Goal: Information Seeking & Learning: Learn about a topic

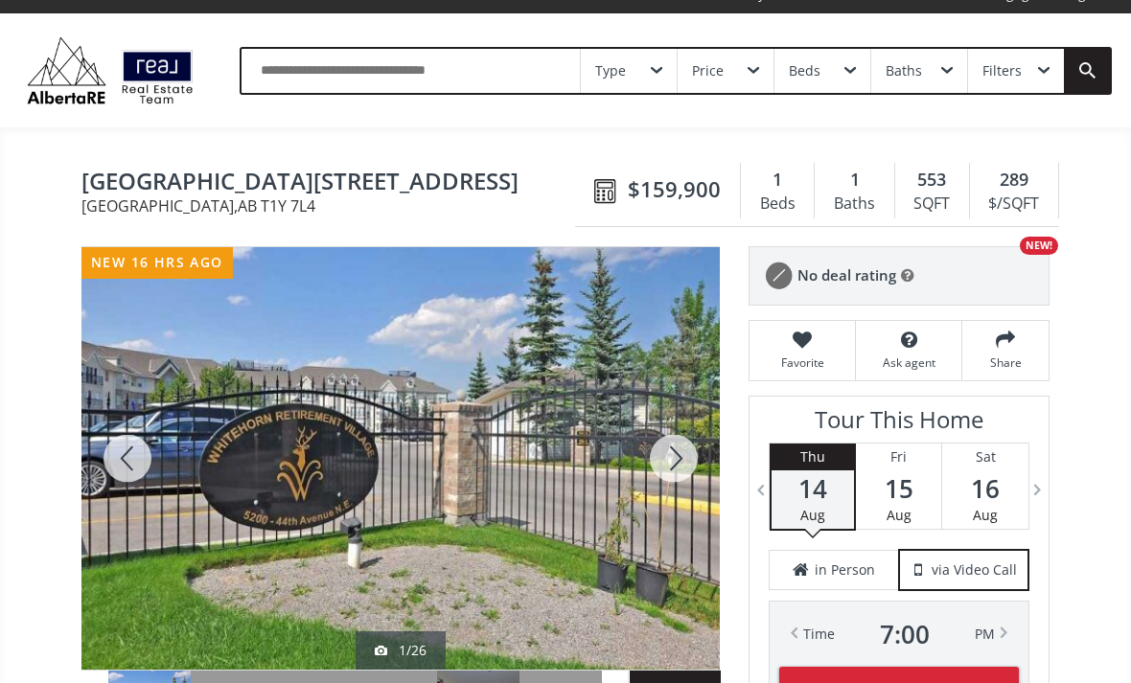
scroll to position [14, 0]
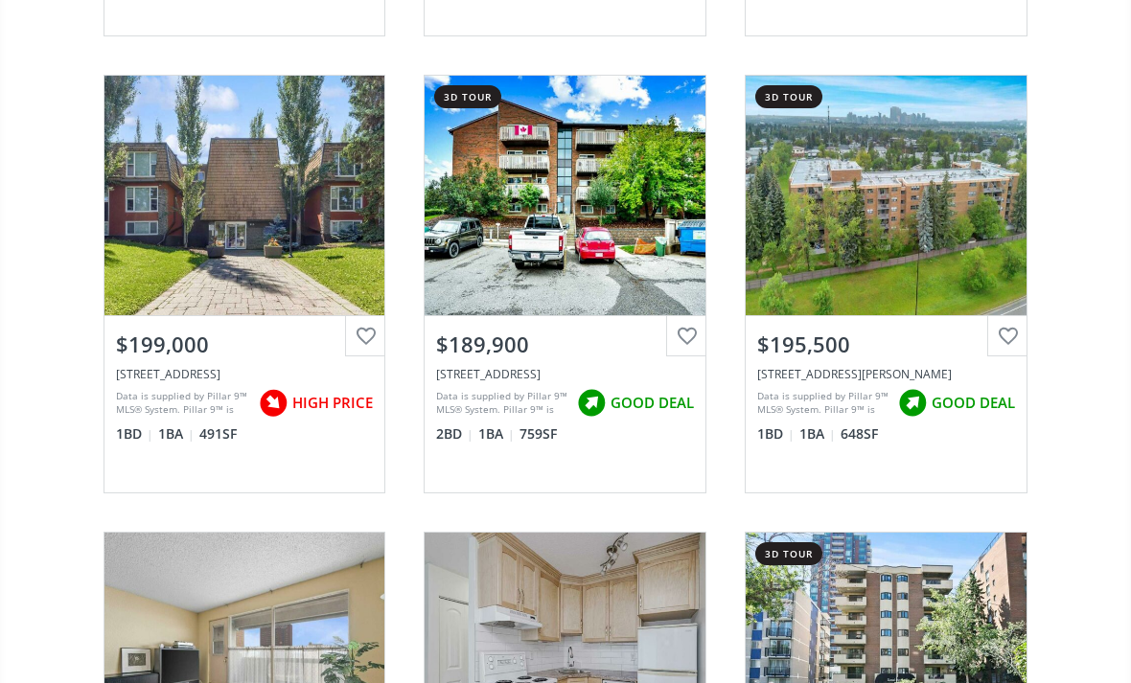
scroll to position [2902, 0]
click at [204, 577] on div "View Photos & Details" at bounding box center [244, 653] width 281 height 240
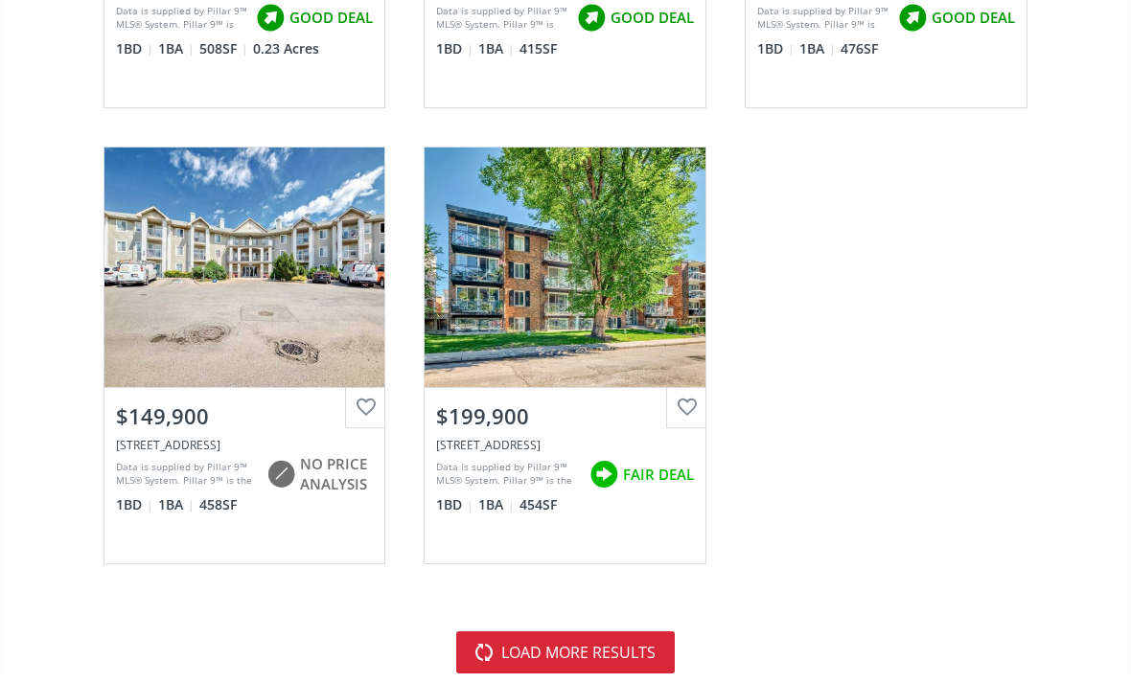
scroll to position [7395, 0]
click at [172, 299] on div "View Photos & Details" at bounding box center [244, 268] width 281 height 240
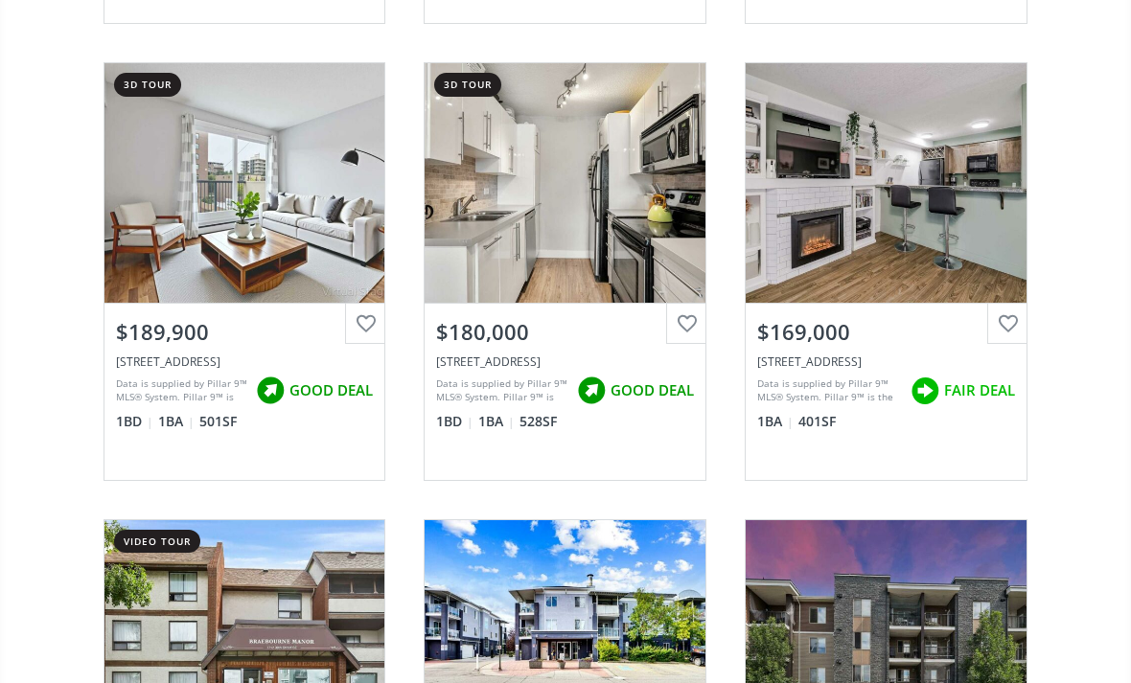
scroll to position [643, 0]
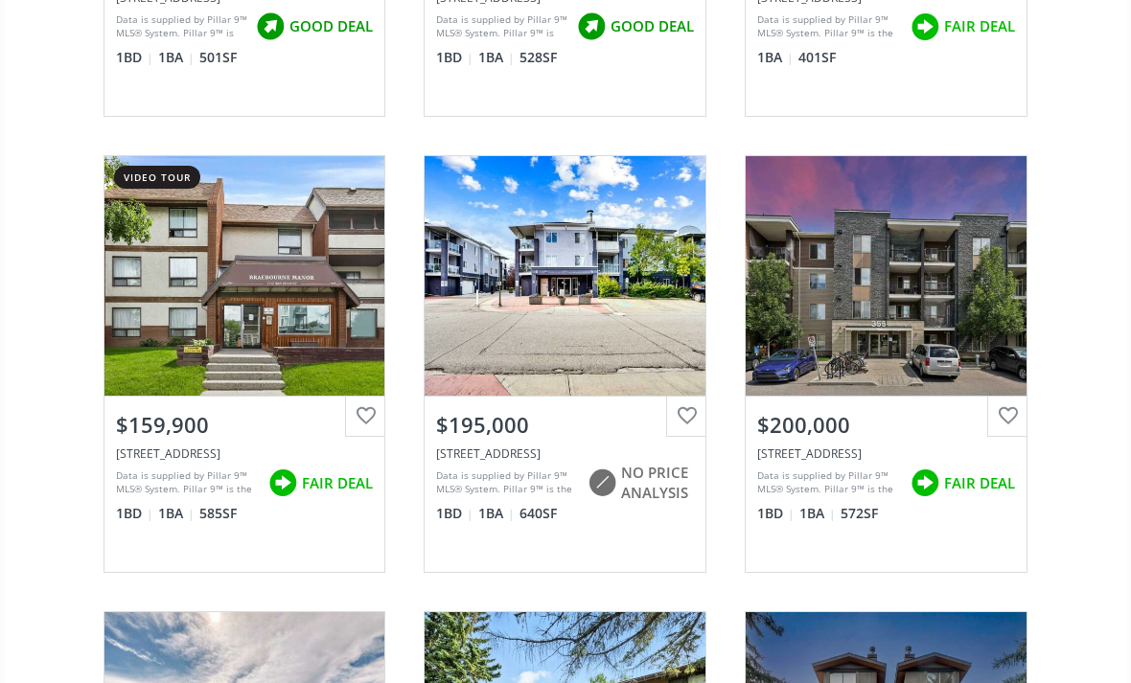
scroll to position [997, 0]
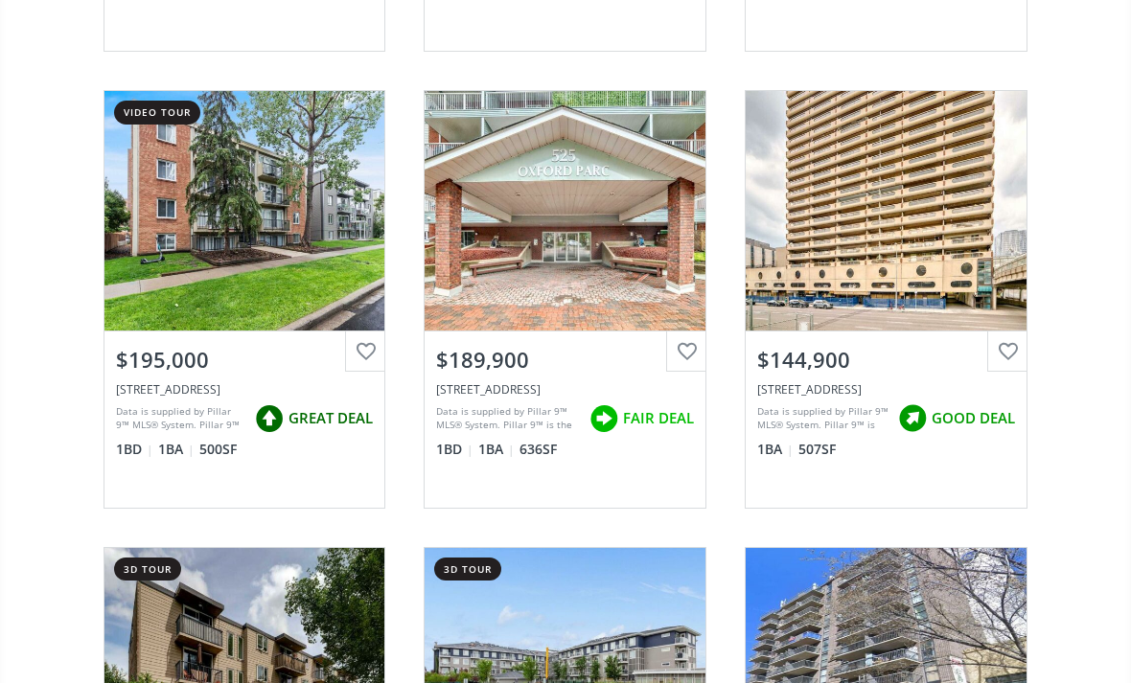
scroll to position [4300, 0]
